Goal: Task Accomplishment & Management: Use online tool/utility

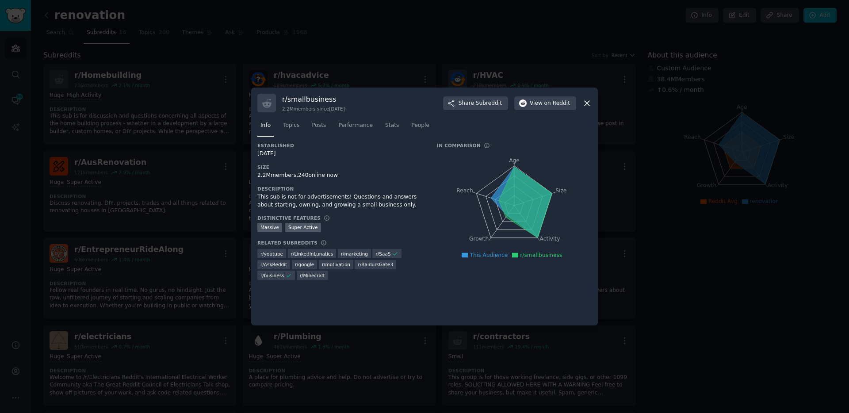
click at [231, 77] on div at bounding box center [424, 206] width 849 height 413
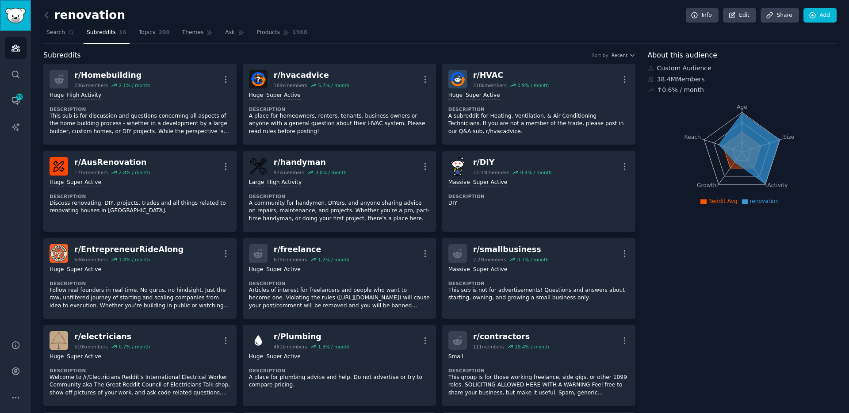
click at [15, 19] on img "Sidebar" at bounding box center [15, 15] width 20 height 15
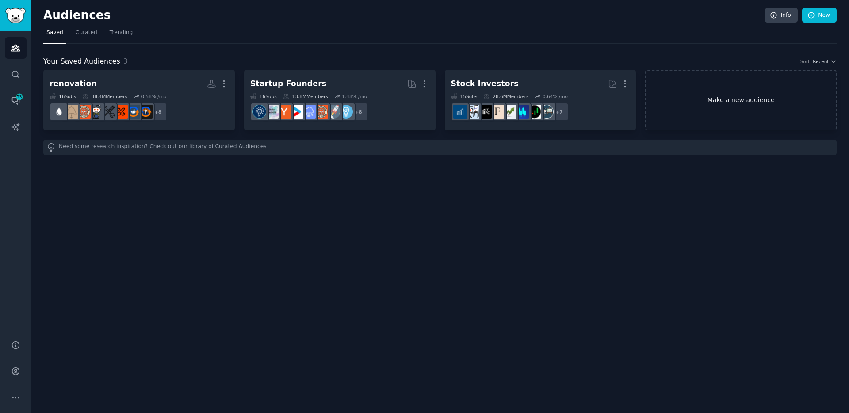
click at [741, 100] on link "Make a new audience" at bounding box center [740, 100] width 191 height 61
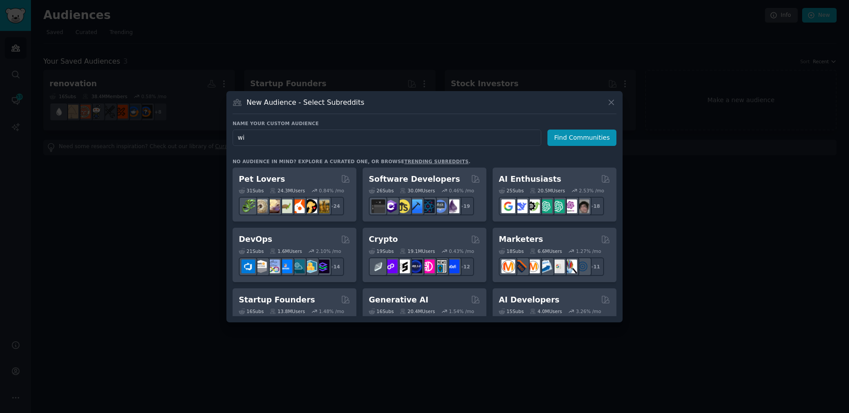
type input "w"
type input "weight"
click at [597, 136] on button "Find Communities" at bounding box center [581, 138] width 69 height 16
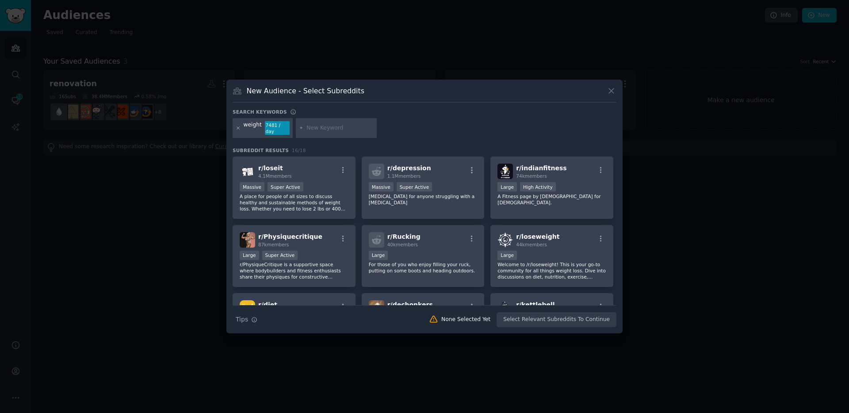
click at [238, 130] on icon at bounding box center [238, 128] width 5 height 5
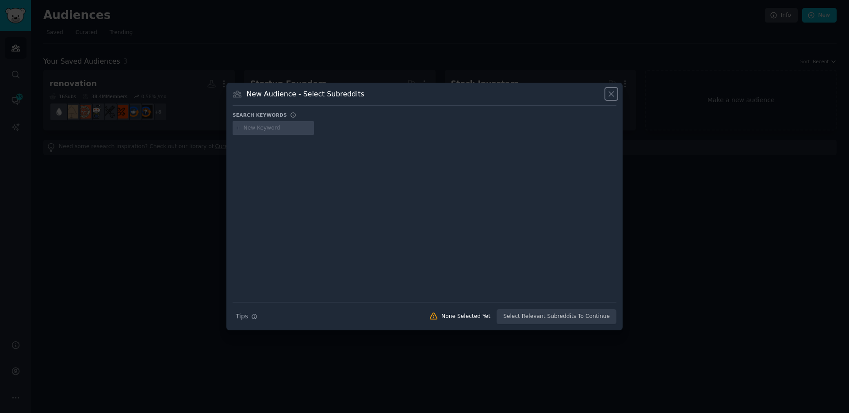
click at [614, 96] on icon at bounding box center [611, 93] width 9 height 9
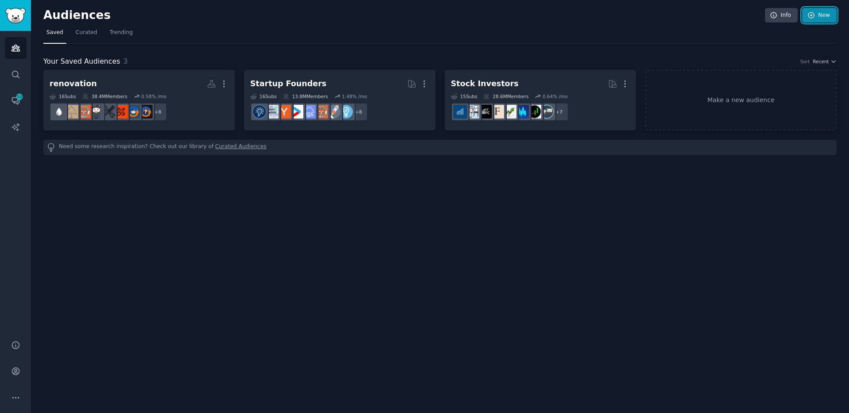
click at [815, 9] on link "New" at bounding box center [819, 15] width 34 height 15
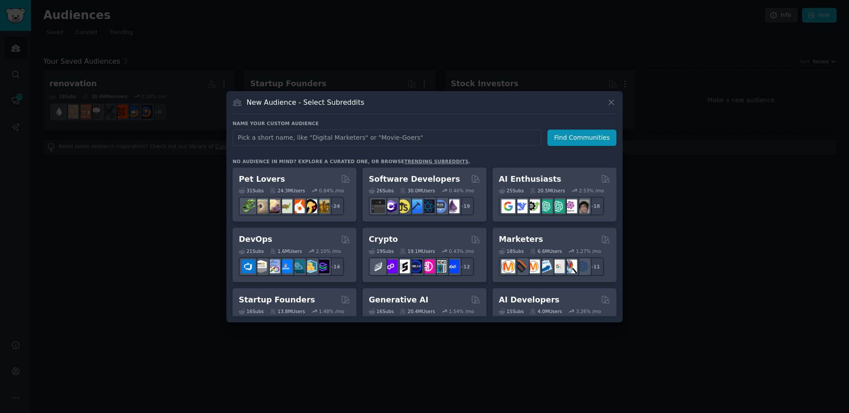
click at [302, 140] on input "text" at bounding box center [387, 138] width 309 height 16
type input "weight loss"
click at [615, 135] on button "Find Communities" at bounding box center [581, 138] width 69 height 16
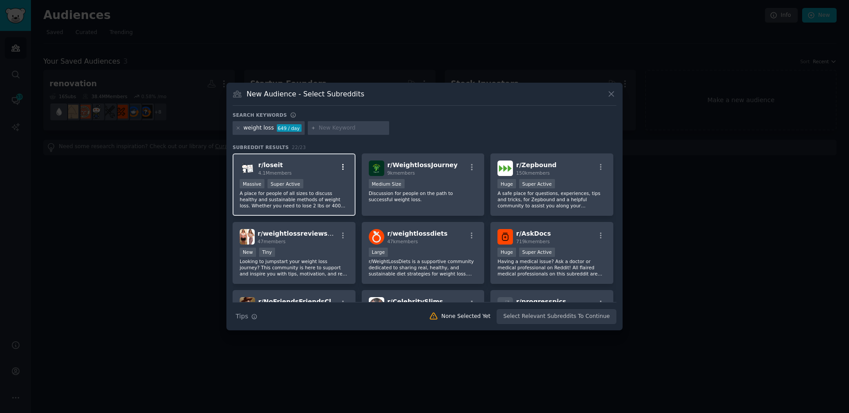
click at [341, 167] on icon "button" at bounding box center [343, 167] width 8 height 8
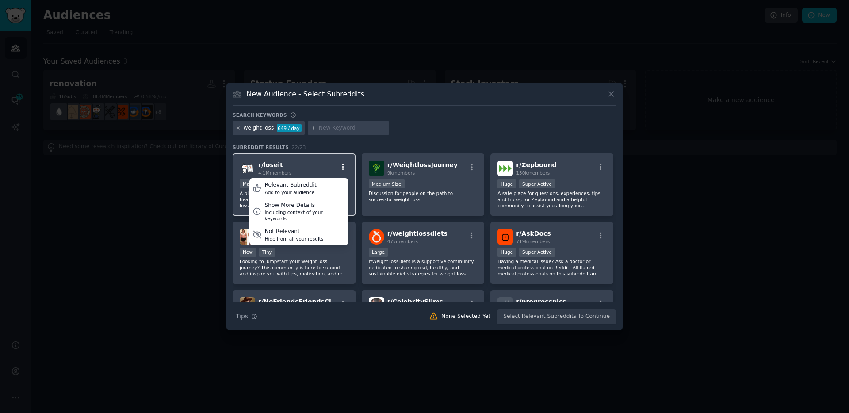
click at [341, 167] on icon "button" at bounding box center [343, 167] width 8 height 8
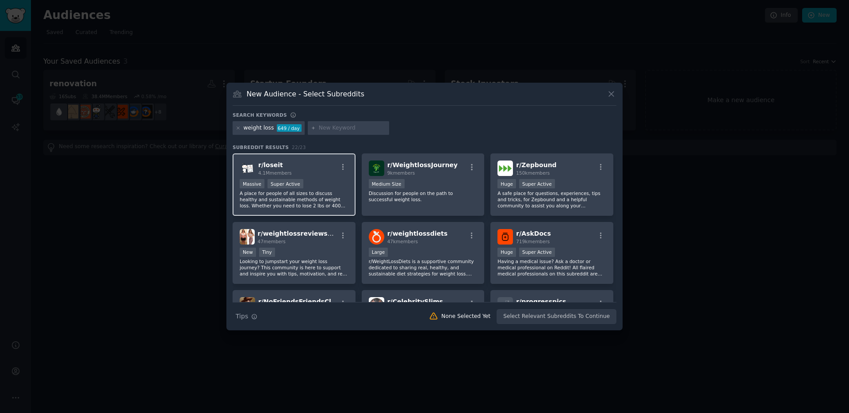
click at [259, 168] on span "r/ loseit" at bounding box center [270, 164] width 25 height 7
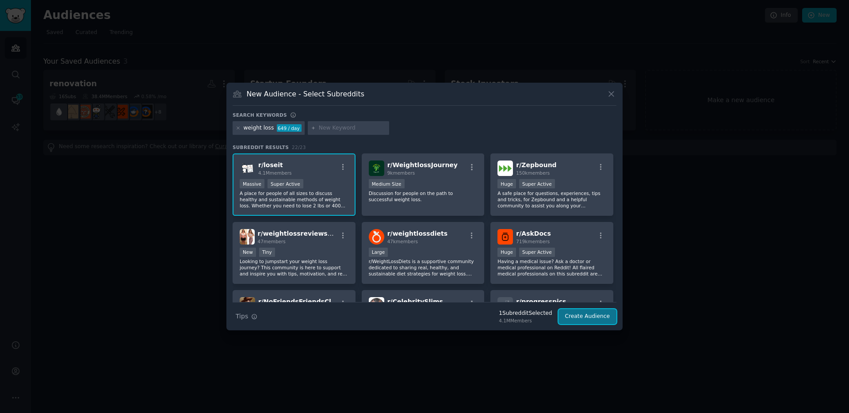
click at [609, 318] on button "Create Audience" at bounding box center [588, 316] width 58 height 15
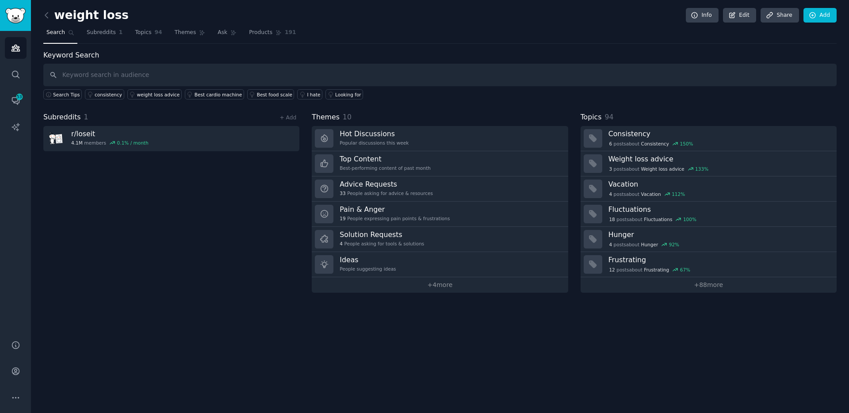
click at [51, 13] on link at bounding box center [48, 15] width 11 height 14
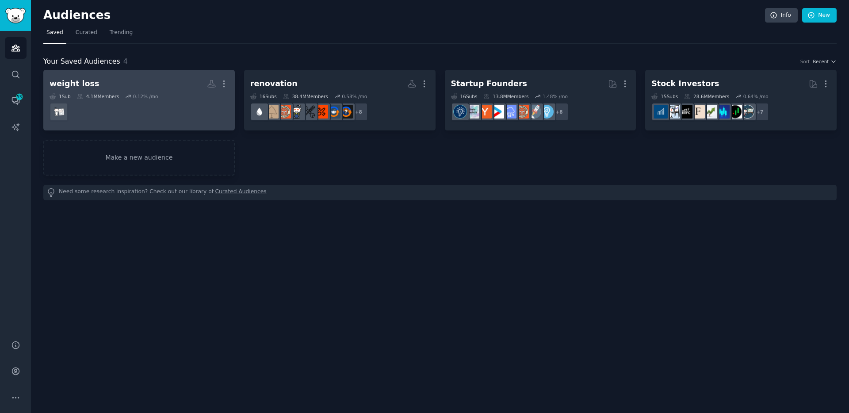
click at [87, 106] on dd at bounding box center [139, 112] width 179 height 25
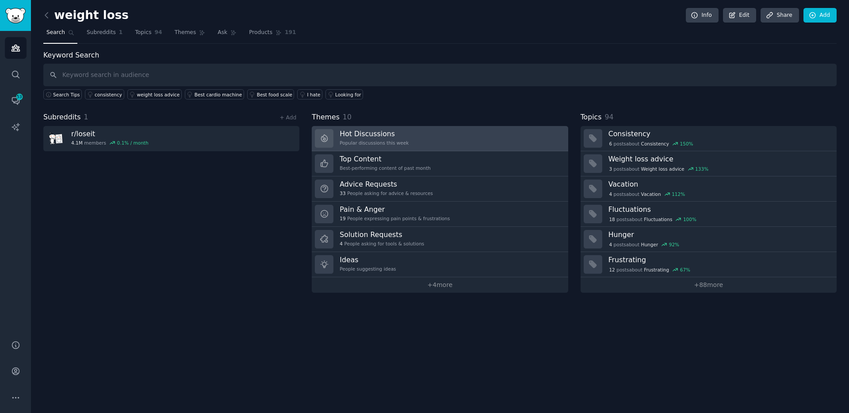
click at [367, 130] on h3 "Hot Discussions" at bounding box center [374, 133] width 69 height 9
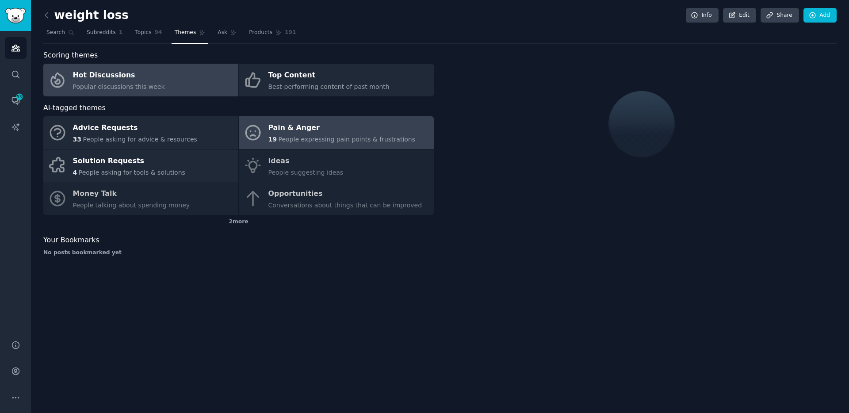
click at [298, 130] on div "Pain & Anger" at bounding box center [341, 128] width 147 height 14
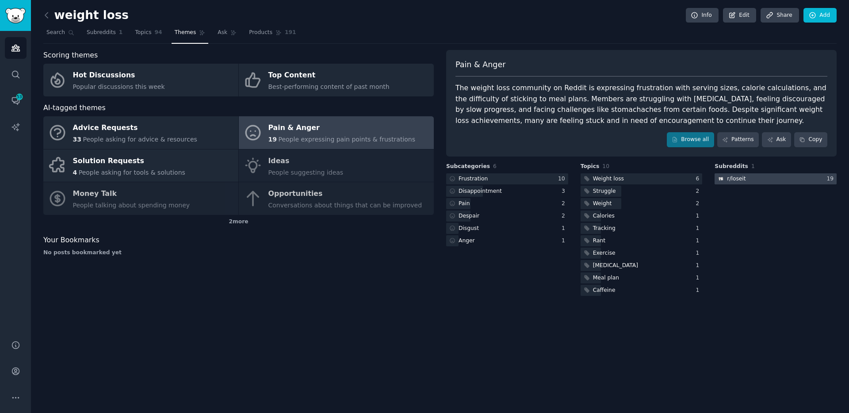
click at [753, 181] on div at bounding box center [776, 178] width 122 height 11
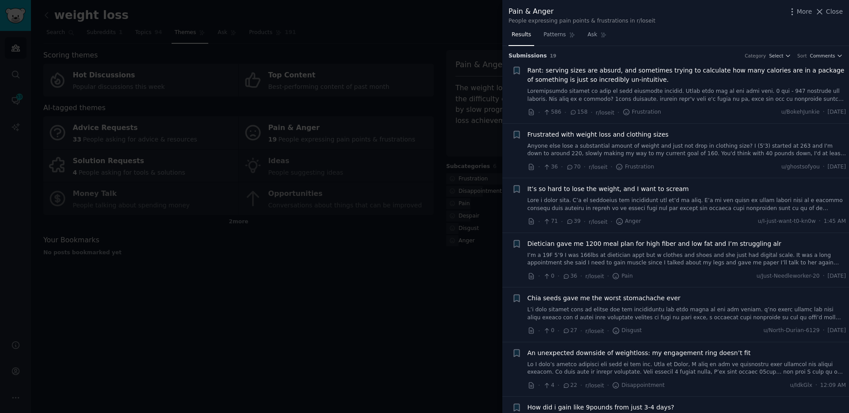
click at [588, 134] on span "Frustrated with weight loss and clothing sizes" at bounding box center [598, 134] width 141 height 9
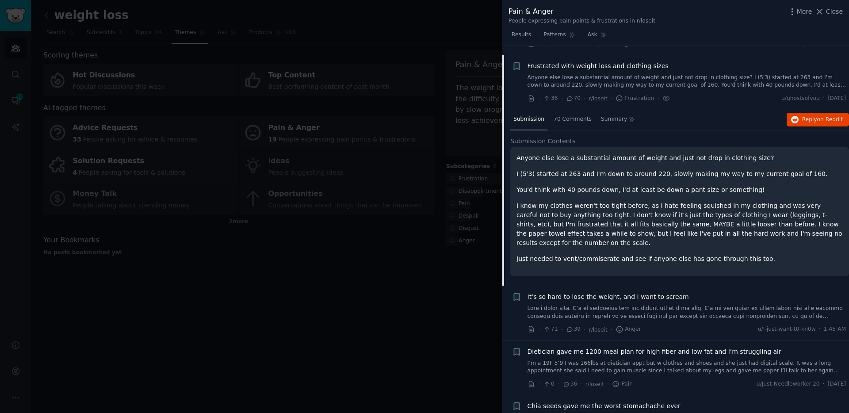
scroll to position [78, 0]
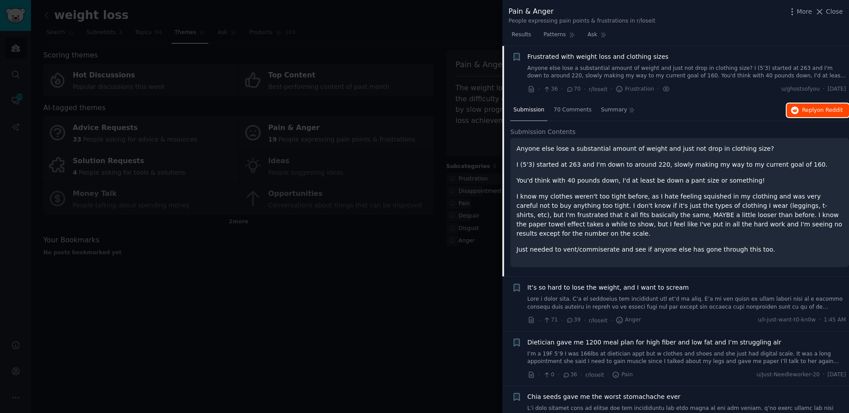
click at [808, 115] on button "Reply on Reddit" at bounding box center [818, 110] width 62 height 14
